Goal: Navigation & Orientation: Find specific page/section

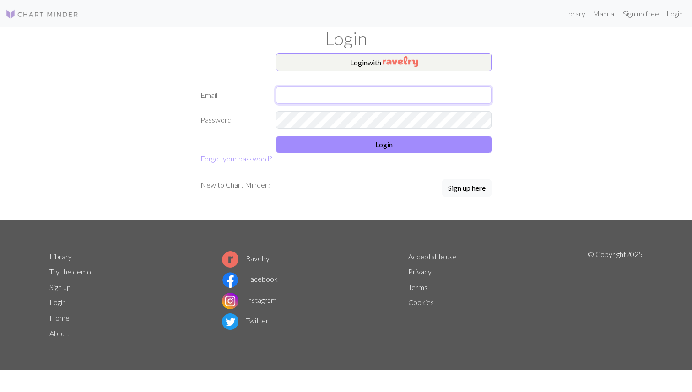
click at [338, 101] on input "text" at bounding box center [383, 94] width 215 height 17
click at [0, 392] on com-1password-button at bounding box center [0, 392] width 0 height 0
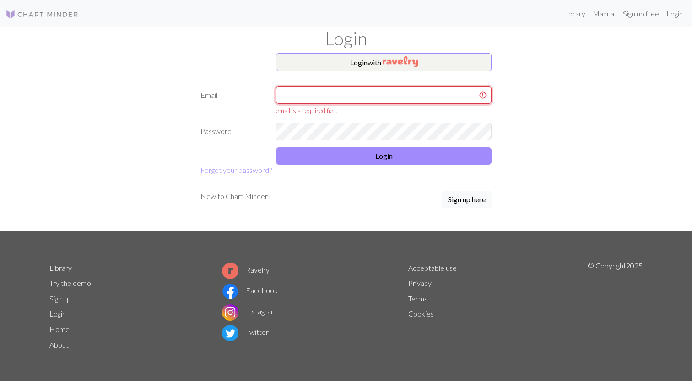
type input "sound14@gmail.com"
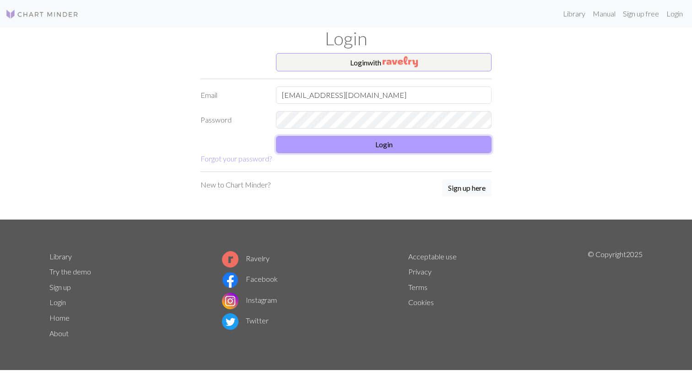
click at [353, 144] on button "Login" at bounding box center [383, 144] width 215 height 17
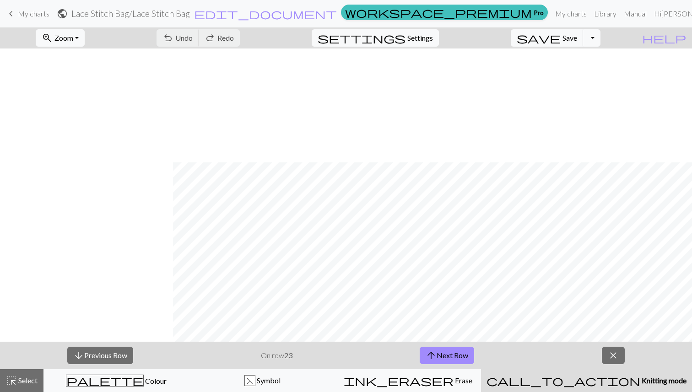
scroll to position [114, 173]
